Goal: Communication & Community: Participate in discussion

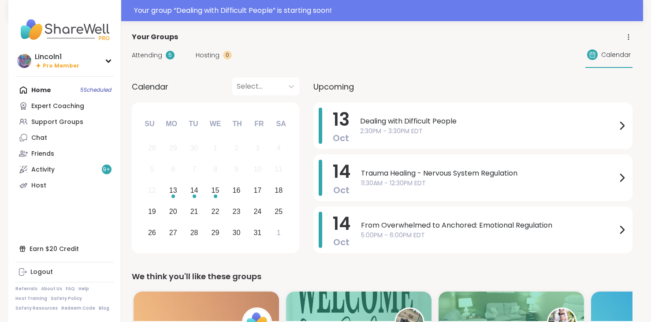
click at [396, 116] on span "Dealing with Difficult People" at bounding box center [488, 121] width 257 height 11
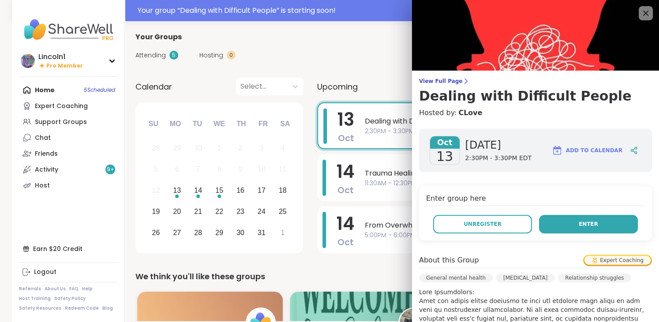
click at [557, 218] on button "Enter" at bounding box center [588, 224] width 99 height 19
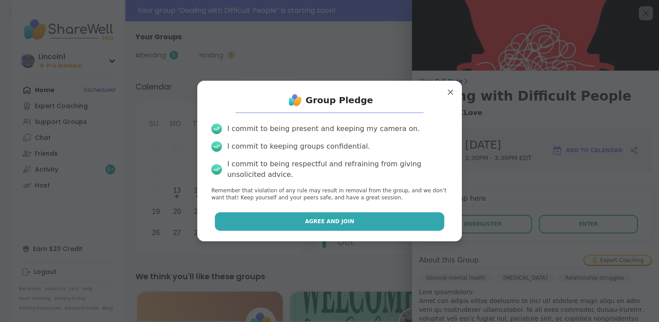
click at [366, 221] on button "Agree and Join" at bounding box center [330, 221] width 230 height 19
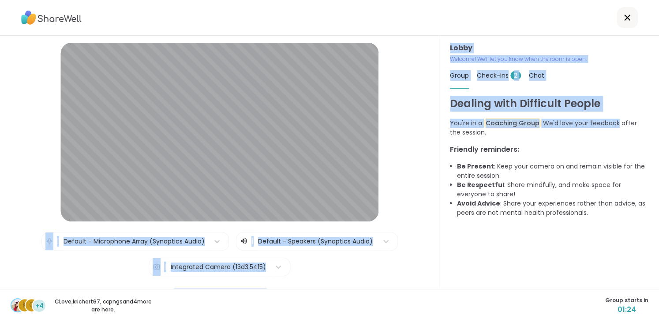
drag, startPoint x: 609, startPoint y: 122, endPoint x: 384, endPoint y: 127, distance: 225.3
click at [384, 127] on div "Lobby | Default - Microphone Array (Synaptics Audio) | Default - Speakers (Syna…" at bounding box center [329, 162] width 659 height 253
click at [343, 263] on div "| Default - Microphone Array (Synaptics Audio) | Default - Speakers (Synaptics …" at bounding box center [219, 254] width 356 height 44
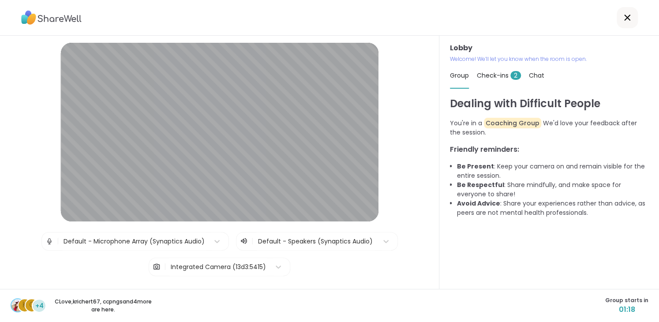
click at [37, 307] on span "+4" at bounding box center [39, 305] width 8 height 9
click at [499, 75] on span "Check-ins 2" at bounding box center [498, 75] width 44 height 9
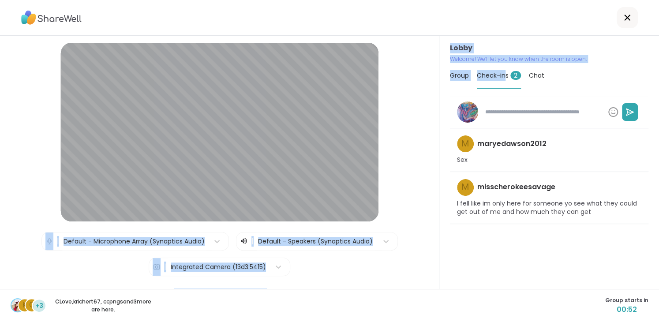
drag, startPoint x: 499, startPoint y: 75, endPoint x: 515, endPoint y: 27, distance: 51.2
click at [515, 27] on div "Lobby | Default - Microphone Array (Synaptics Audio) | Default - Speakers (Syna…" at bounding box center [329, 161] width 659 height 322
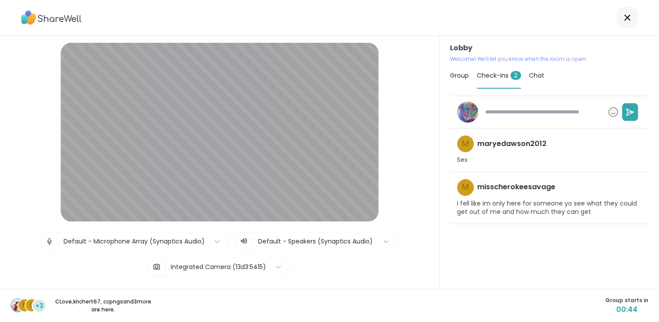
click at [326, 18] on div at bounding box center [329, 18] width 659 height 36
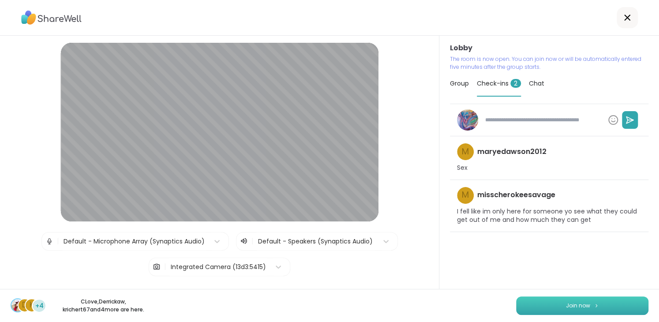
click at [555, 305] on button "Join now" at bounding box center [582, 305] width 132 height 19
type textarea "*"
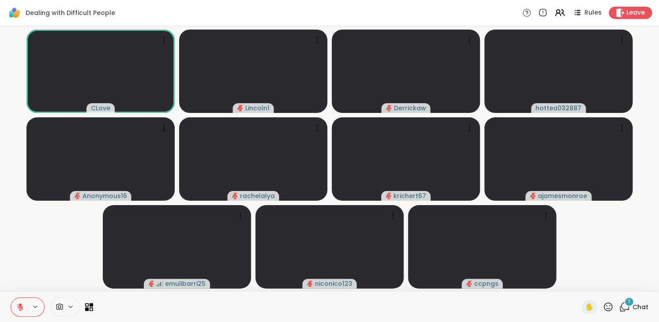
drag, startPoint x: 602, startPoint y: 305, endPoint x: 611, endPoint y: 267, distance: 39.4
drag, startPoint x: 611, startPoint y: 267, endPoint x: 631, endPoint y: 247, distance: 28.7
click at [631, 247] on video-player-container "CLove Lincoln1 Derrickaw hottea032887 Anonymous16 rachelalya krichert67 ajamesm…" at bounding box center [329, 159] width 648 height 258
click at [43, 234] on video-player-container "CLove Lincoln1 Derrickaw hottea032887 Anonymous16 rachelalya krichert67 ajamesm…" at bounding box center [329, 159] width 648 height 258
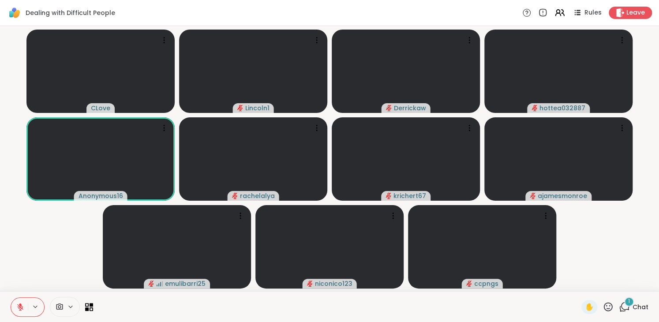
click at [43, 234] on video-player-container "CLove Lincoln1 Derrickaw hottea032887 Anonymous16 rachelalya krichert67 ajamesm…" at bounding box center [329, 159] width 648 height 258
click at [582, 242] on video-player-container "CLove Lincoln1 Derrickaw hottea032887 Anonymous16 rachelalya krichert67 ajamesm…" at bounding box center [329, 159] width 648 height 258
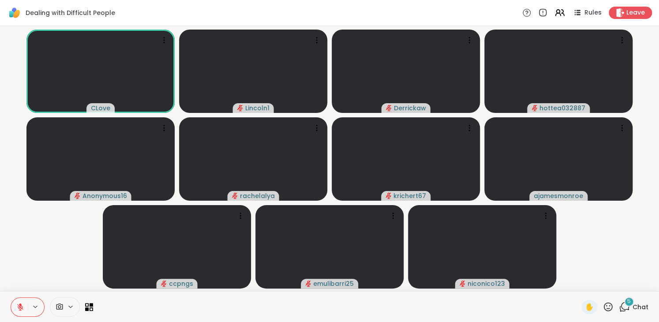
click at [625, 302] on div "5" at bounding box center [629, 302] width 10 height 10
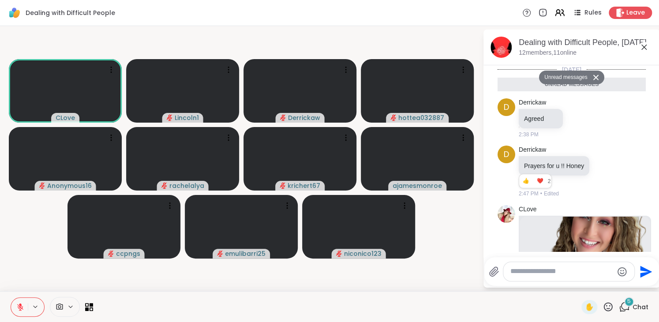
scroll to position [2236, 0]
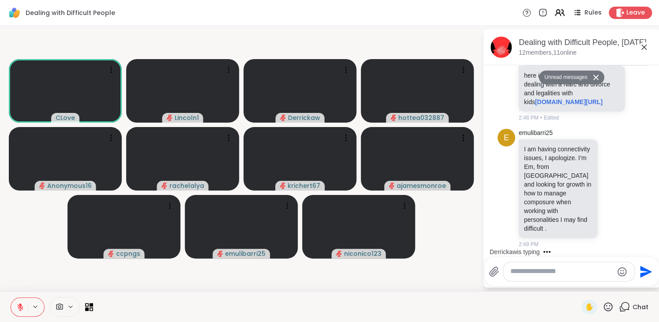
click at [552, 272] on textarea "Type your message" at bounding box center [561, 271] width 103 height 9
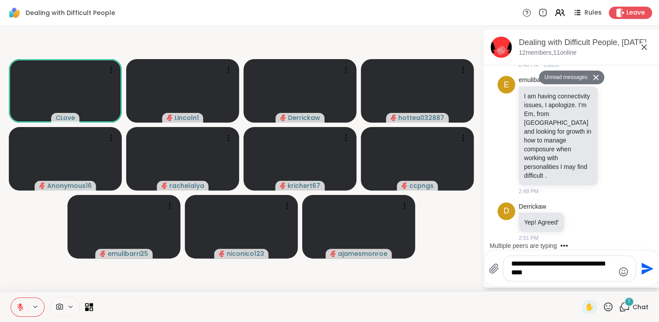
scroll to position [2267, 0]
type textarea "**********"
click at [641, 266] on icon "Send" at bounding box center [647, 268] width 12 height 12
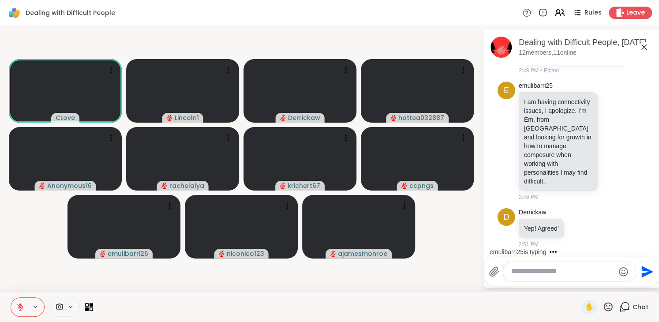
scroll to position [2335, 0]
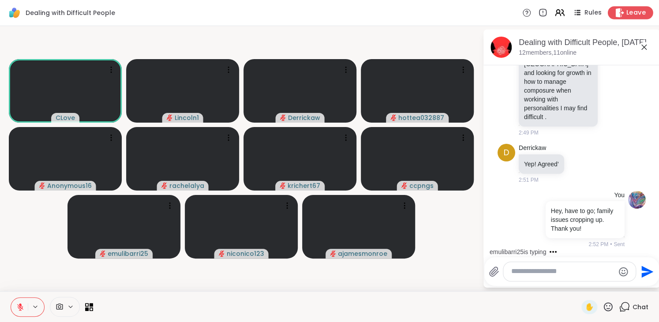
click at [626, 9] on span "Leave" at bounding box center [635, 12] width 19 height 9
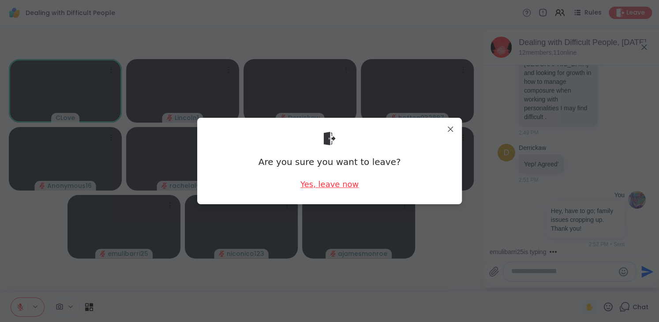
click at [330, 186] on div "Yes, leave now" at bounding box center [329, 184] width 58 height 11
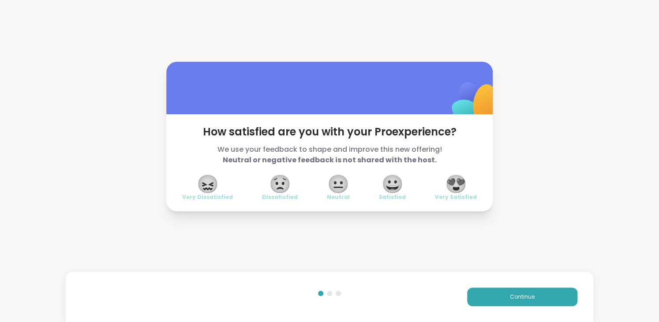
click at [451, 186] on span "😍" at bounding box center [456, 184] width 22 height 16
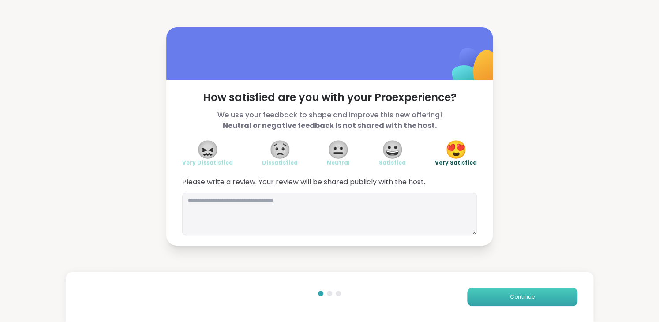
click at [507, 291] on button "Continue" at bounding box center [522, 296] width 110 height 19
